Goal: Use online tool/utility

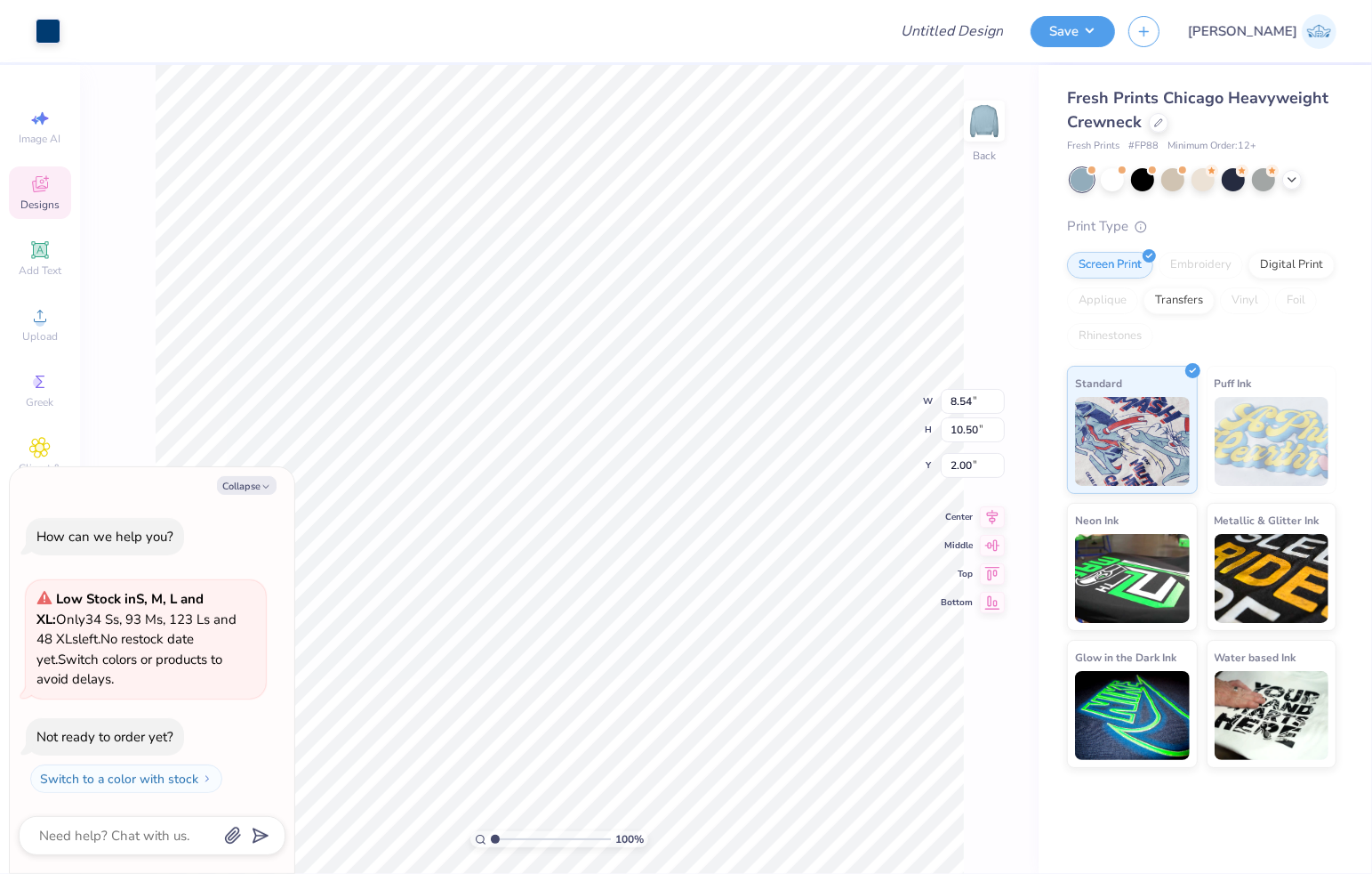
type textarea "x"
type input "1.96"
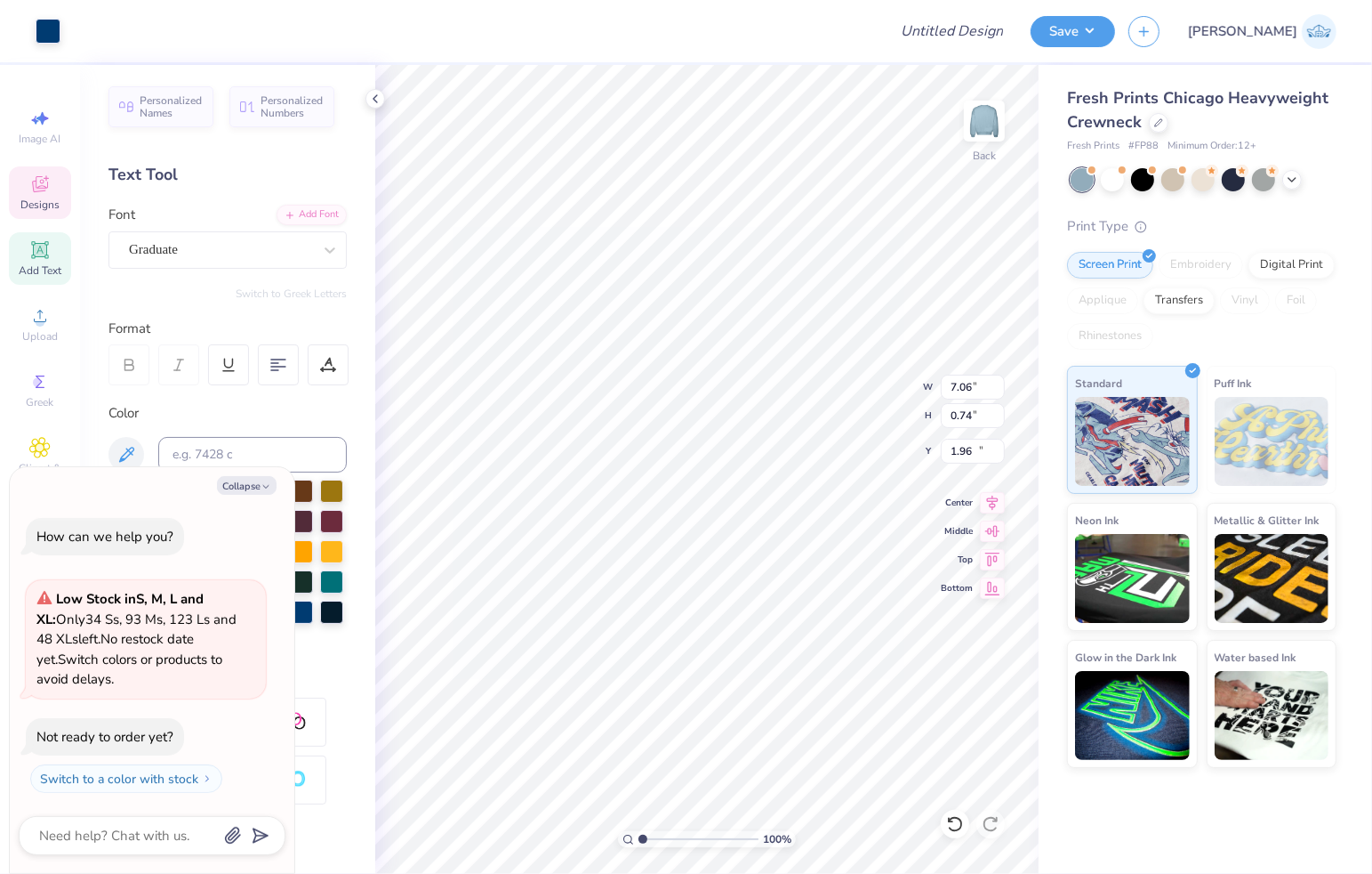
type textarea "x"
type input "7.06"
type input "0.74"
type input "11.72"
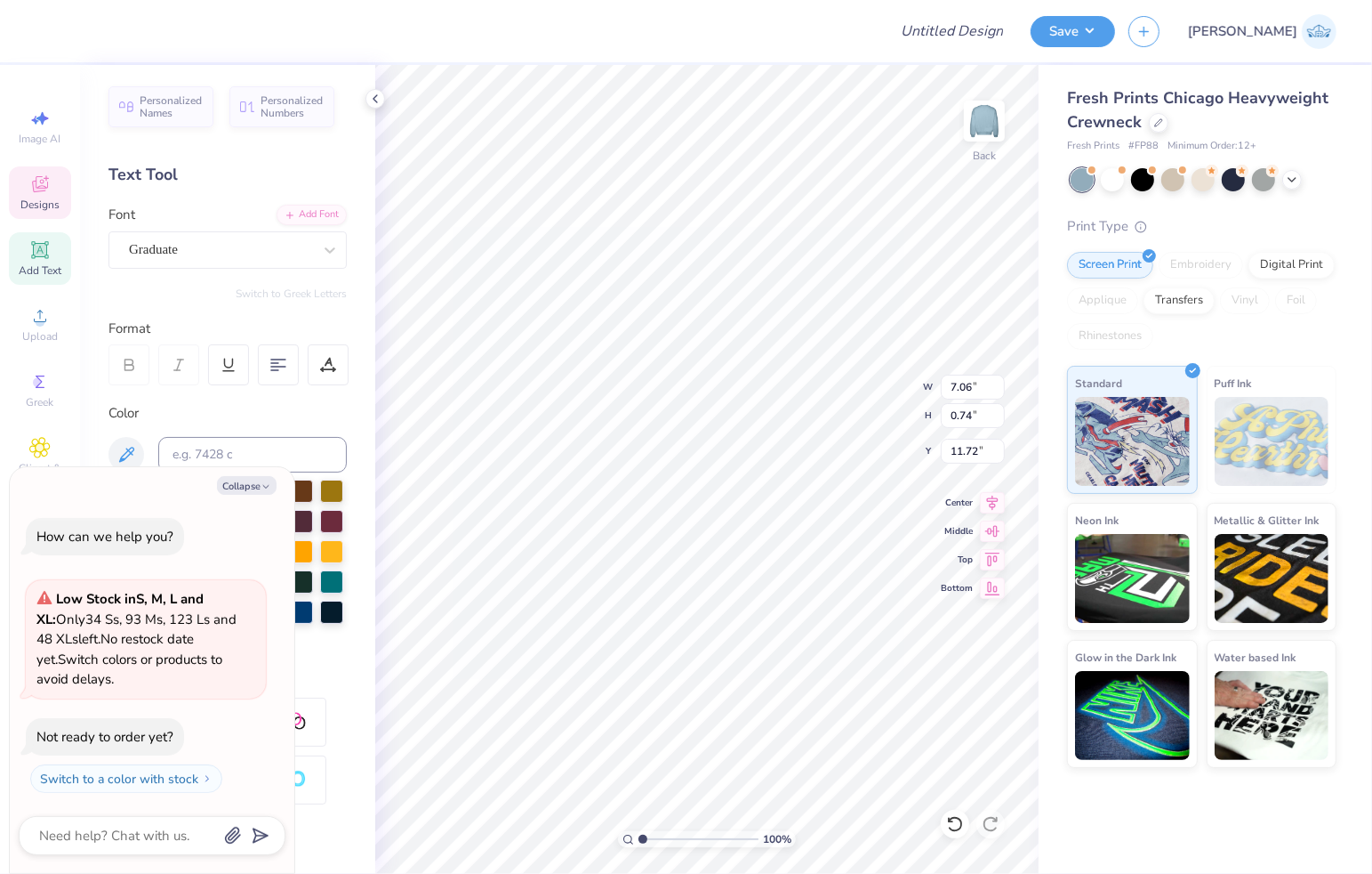
type textarea "x"
type textarea "C"
type textarea "x"
type textarea "Ch"
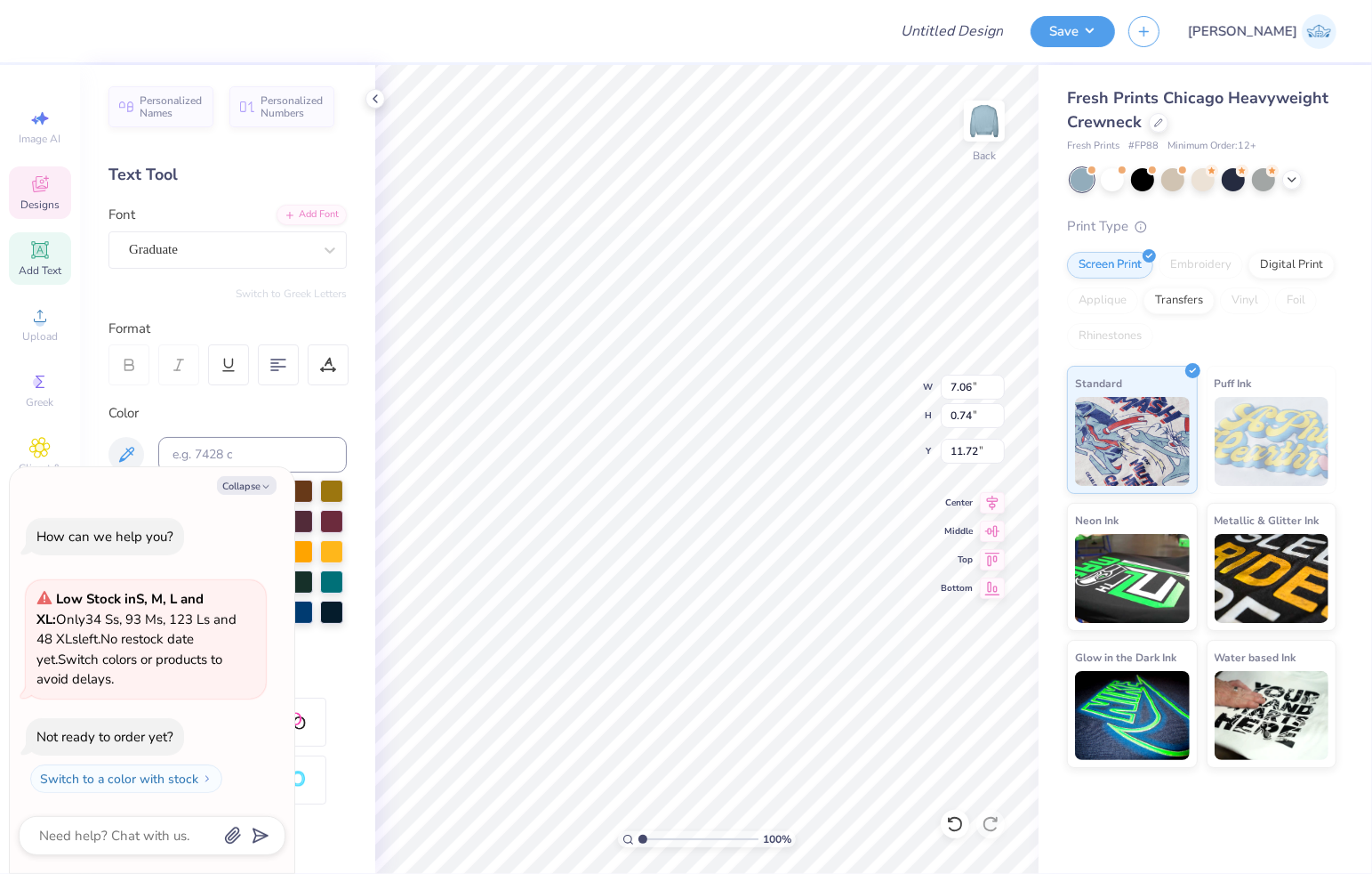
type textarea "x"
type textarea "Cha"
type textarea "x"
type textarea "Chap"
type textarea "x"
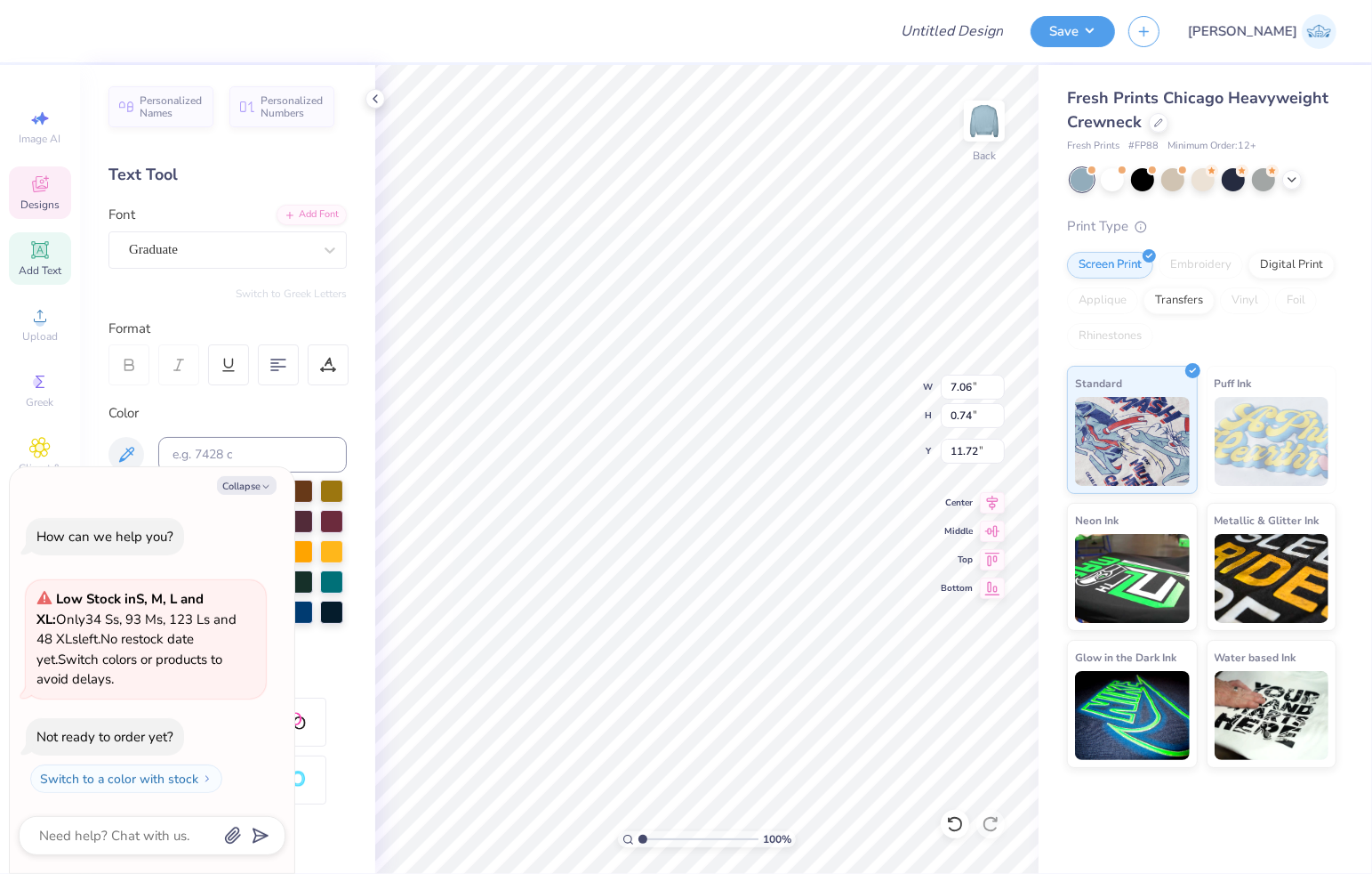
type textarea "Chapt"
type textarea "x"
type textarea "Chapte"
type textarea "x"
type textarea "Chapter"
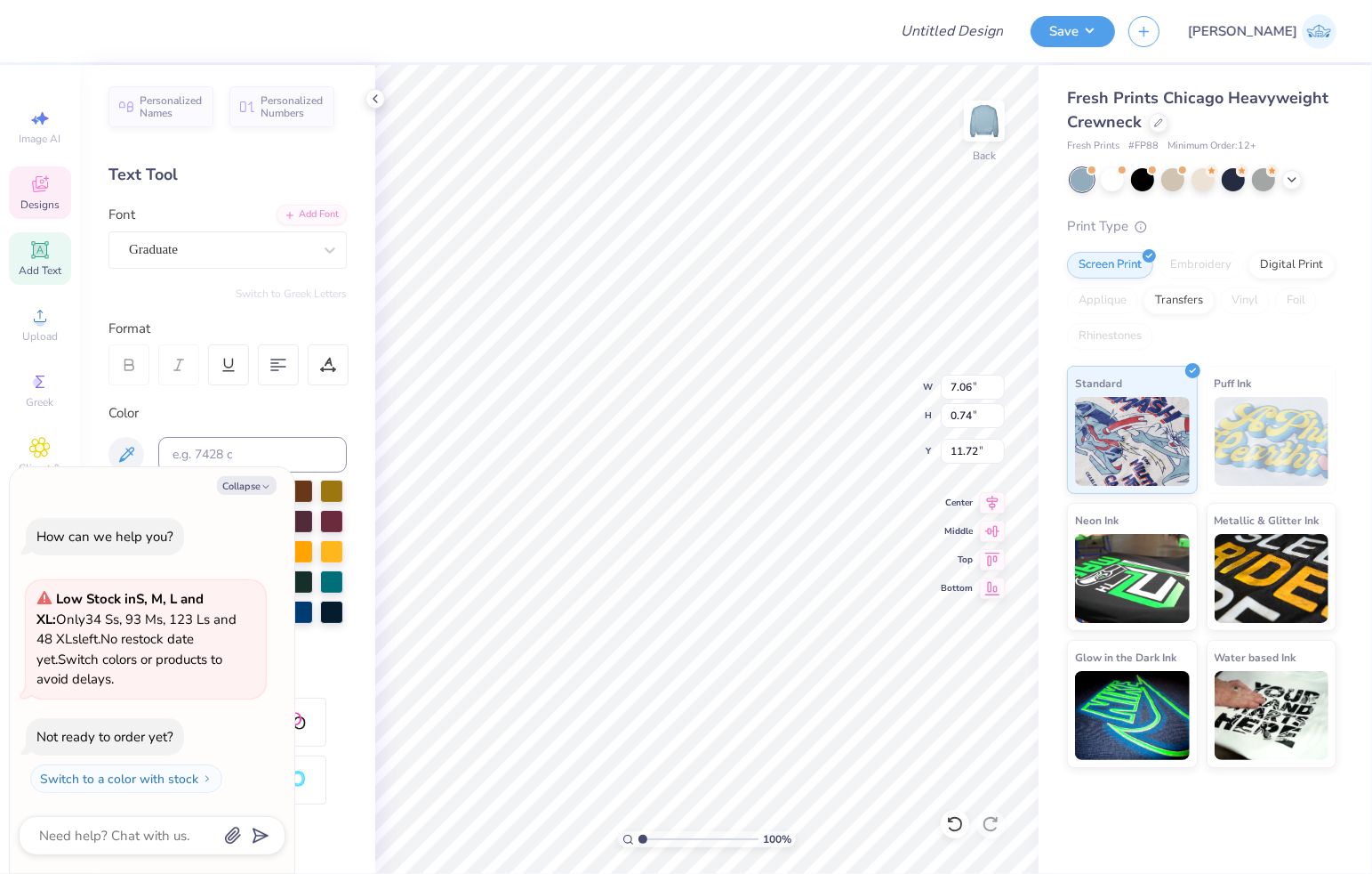
type textarea "x"
type textarea "Chapter"
type textarea "x"
type textarea "Chapter X"
type textarea "x"
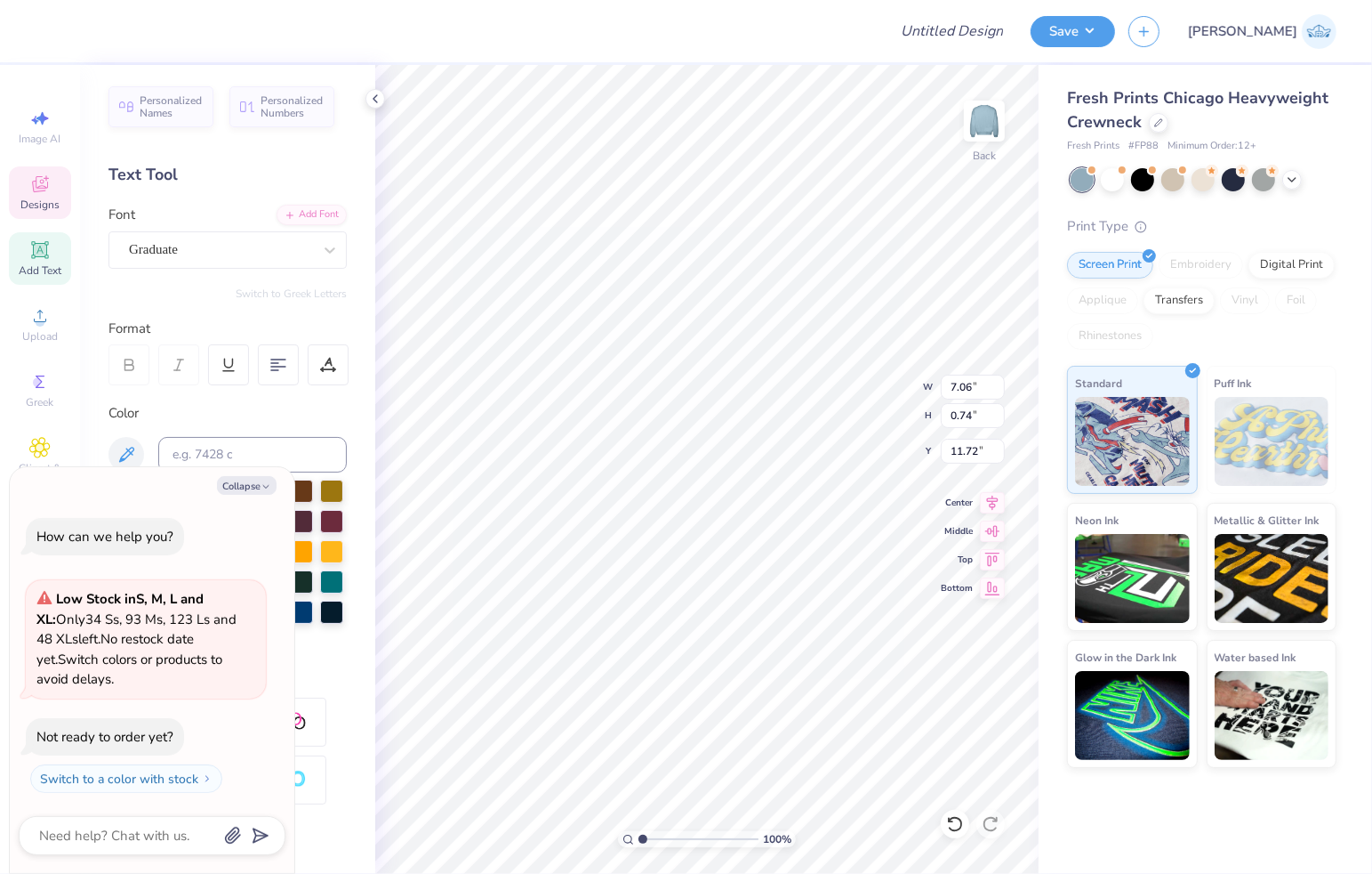
type textarea "Chapter XX"
type textarea "x"
type textarea "Chapter XXX"
type textarea "x"
type textarea "Chapter XXX X"
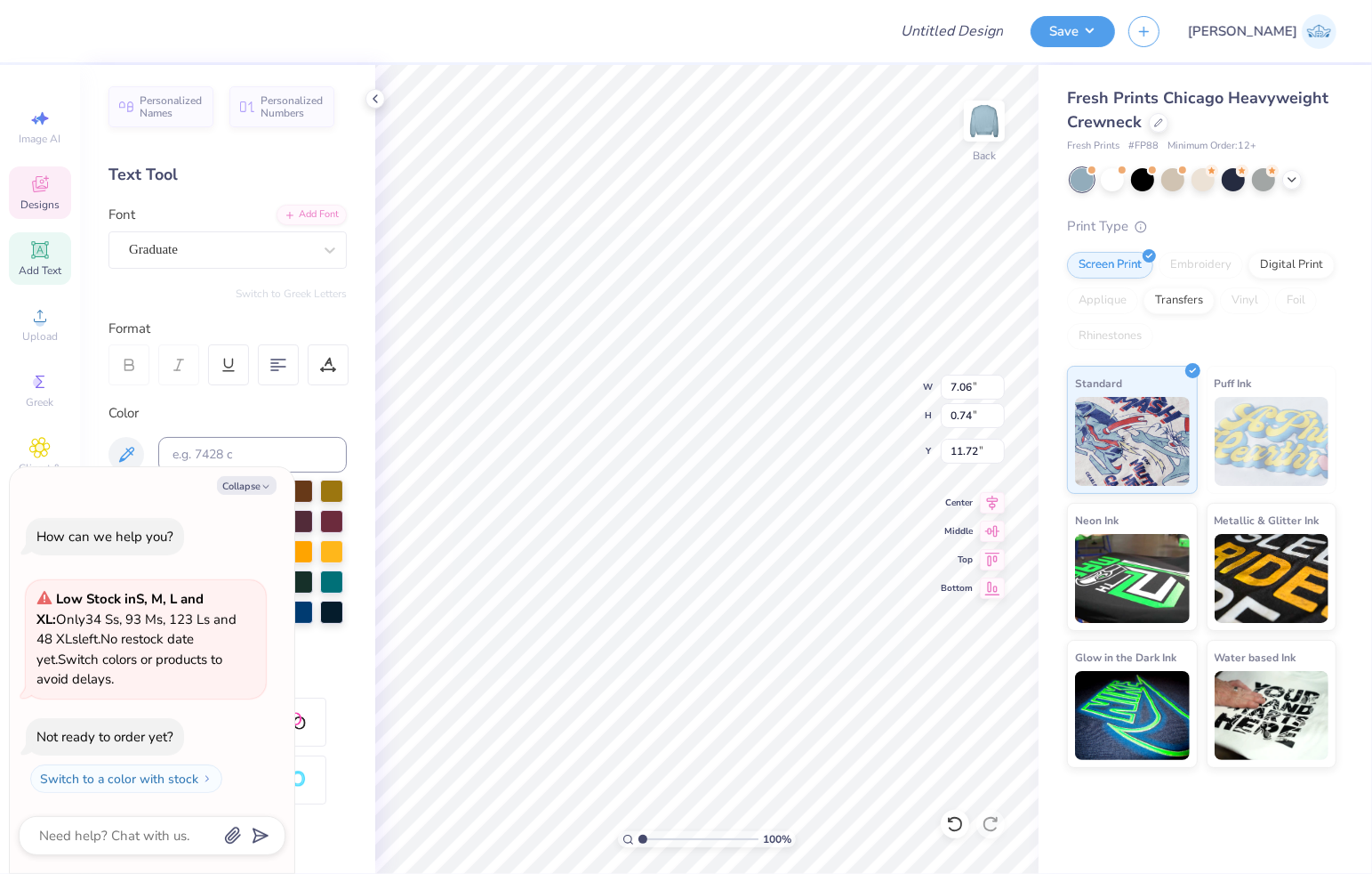
scroll to position [0, 4]
type textarea "x"
type textarea "Chapter XXX X"
type textarea "x"
